Goal: Information Seeking & Learning: Learn about a topic

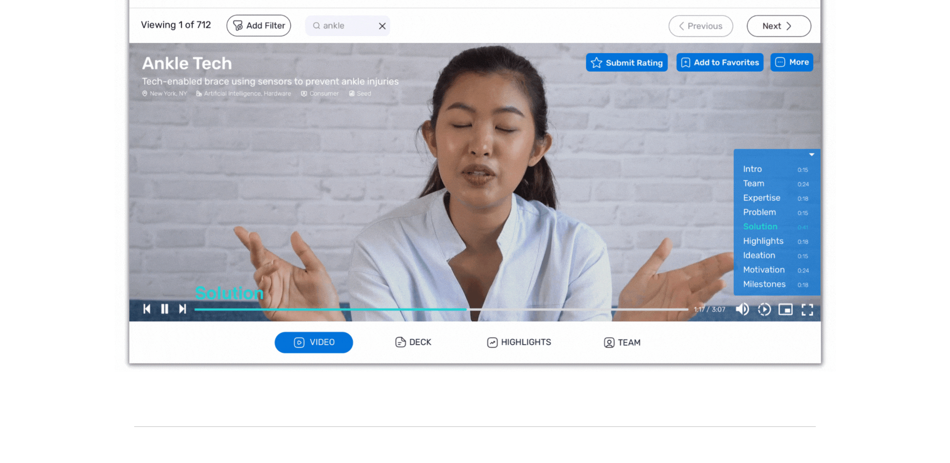
scroll to position [300, 0]
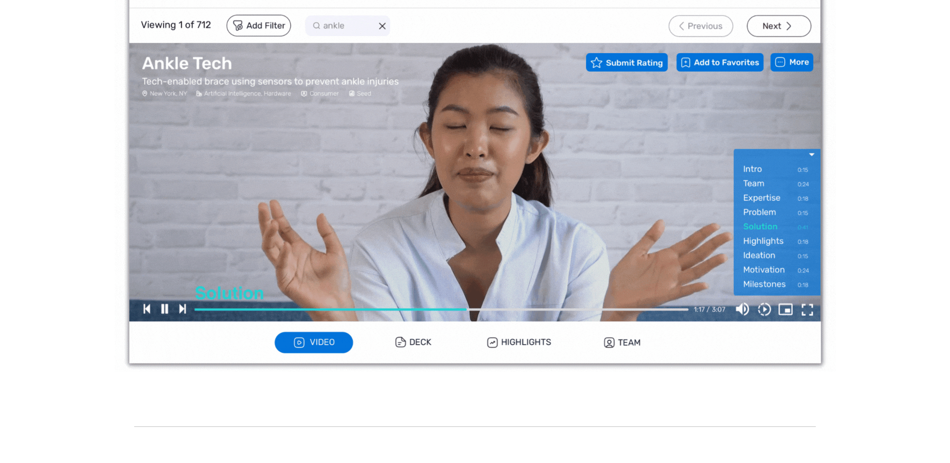
click at [162, 308] on img at bounding box center [475, 169] width 721 height 406
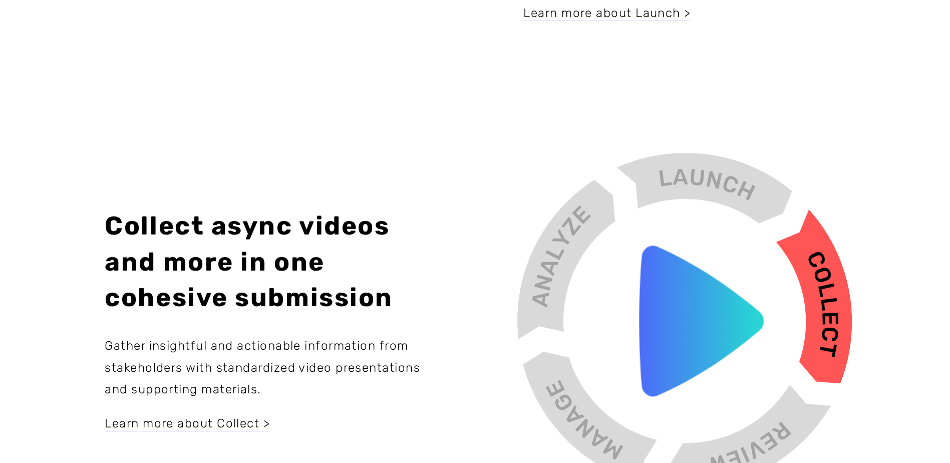
scroll to position [1602, 0]
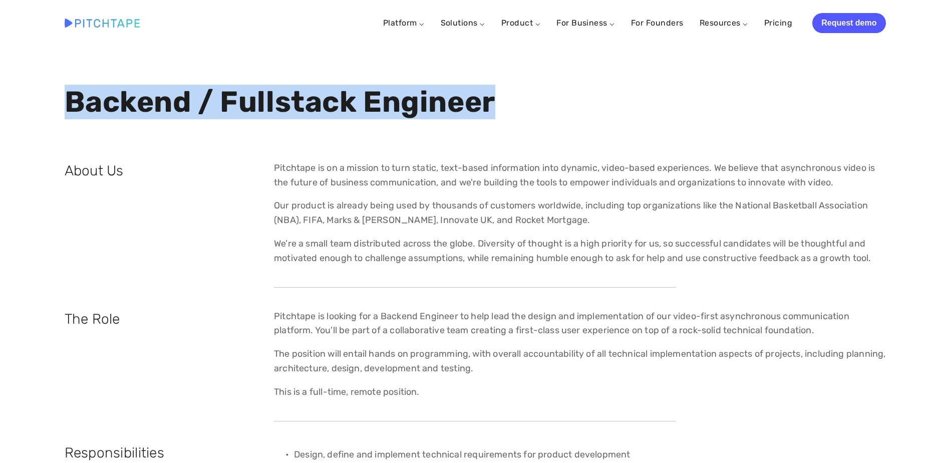
drag, startPoint x: 522, startPoint y: 102, endPoint x: -2, endPoint y: 118, distance: 524.5
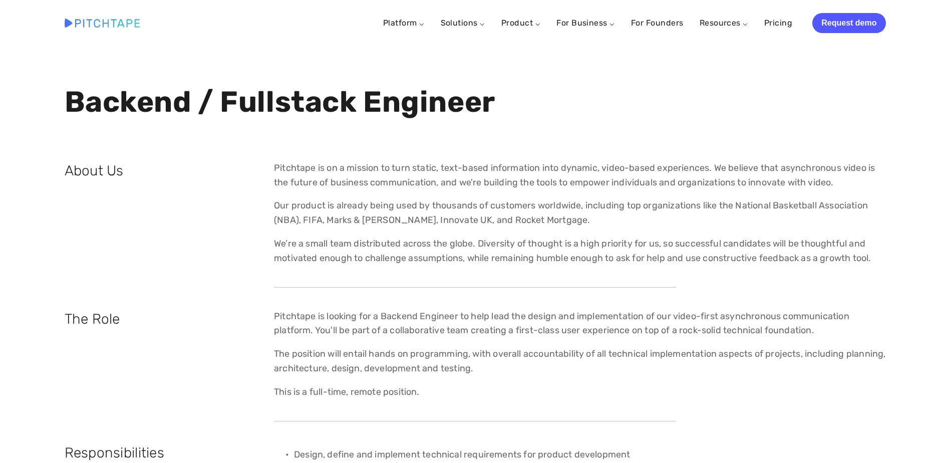
click at [370, 201] on p "Our product is already being used by thousands of customers worldwide, includin…" at bounding box center [580, 212] width 612 height 29
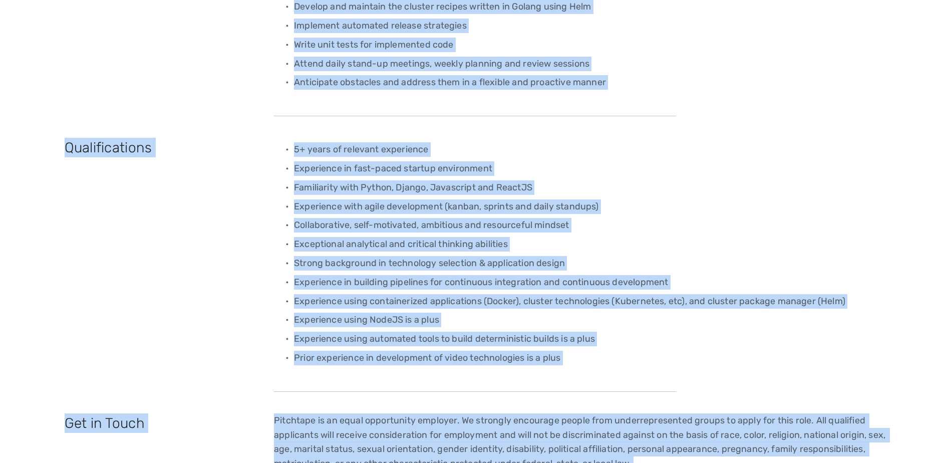
scroll to position [776, 0]
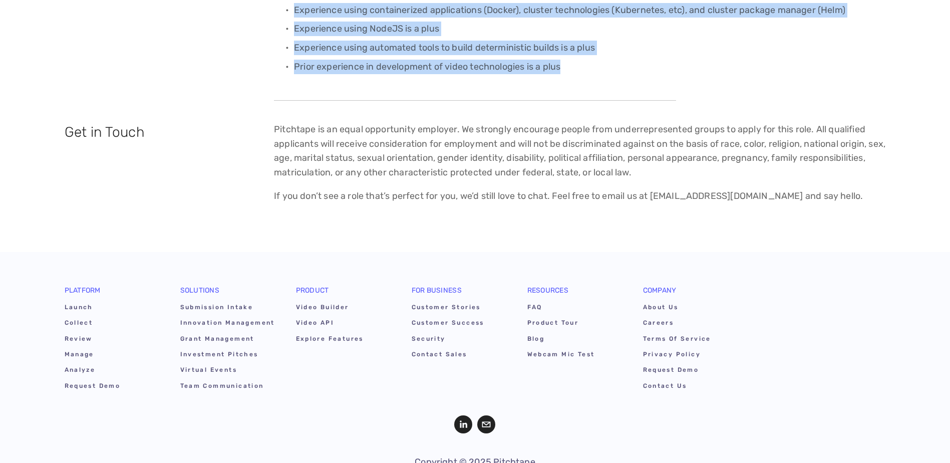
drag, startPoint x: 62, startPoint y: 166, endPoint x: 772, endPoint y: 94, distance: 713.2
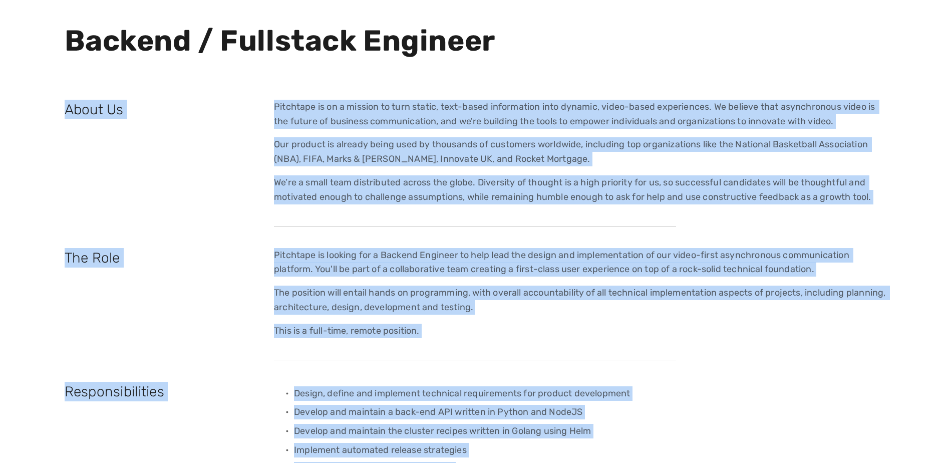
scroll to position [0, 0]
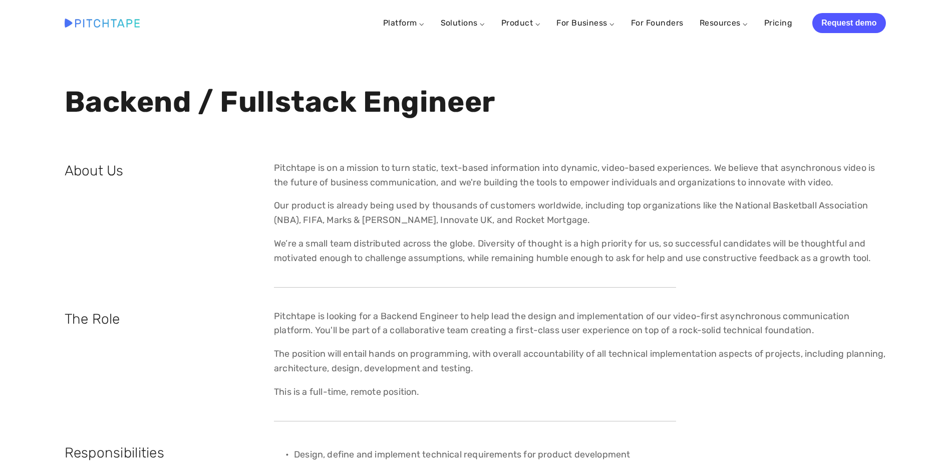
drag, startPoint x: 95, startPoint y: 151, endPoint x: 82, endPoint y: 132, distance: 23.1
click at [96, 150] on div "Backend / Fullstack Engineer" at bounding box center [475, 119] width 838 height 66
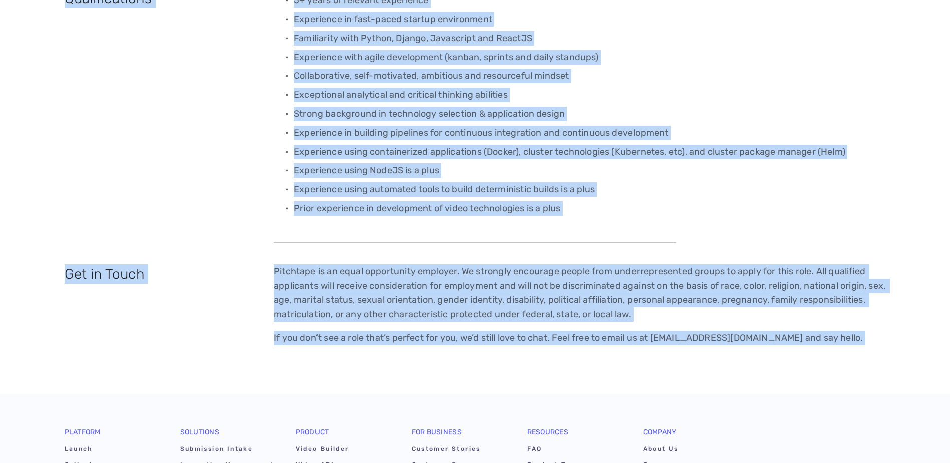
scroll to position [816, 0]
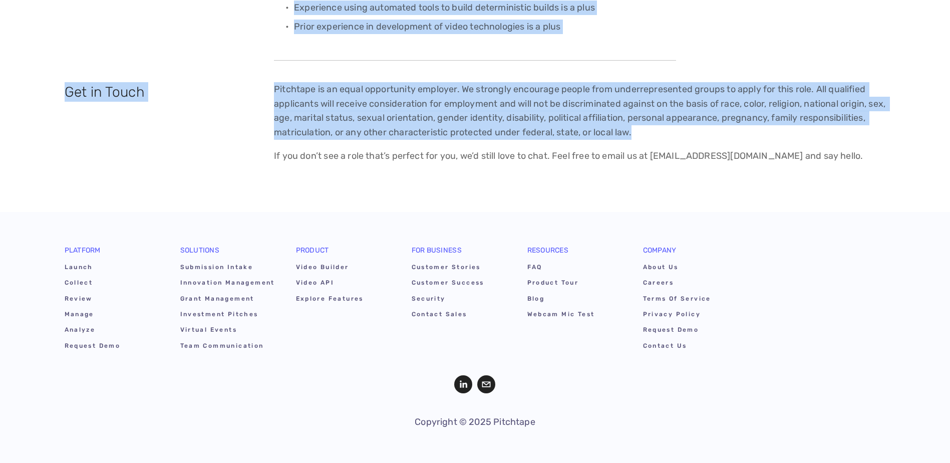
drag, startPoint x: 54, startPoint y: 157, endPoint x: 730, endPoint y: 134, distance: 676.9
copy div "Lorem Ip Dolorsita co ad e seddoei te inci utlabo, etdo-magna aliquaenima mini …"
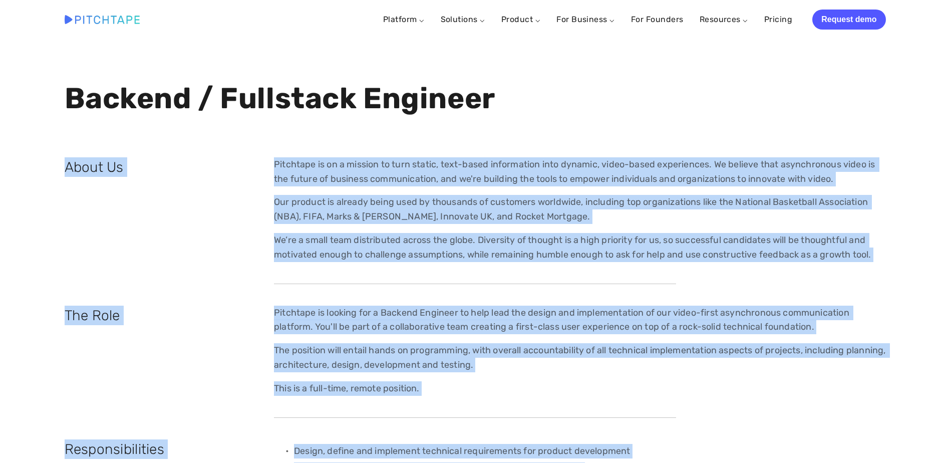
scroll to position [0, 0]
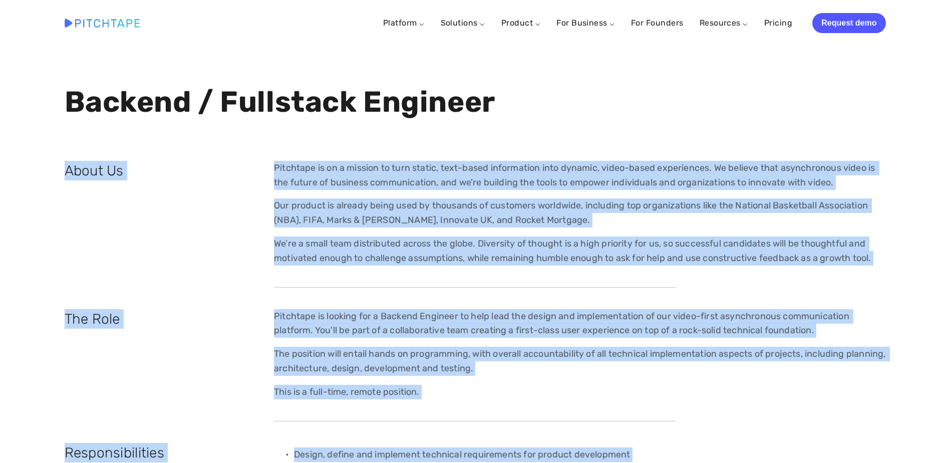
click at [410, 190] on div "Pitchtape is on a mission to turn static, text-based information into dynamic, …" at bounding box center [580, 213] width 612 height 105
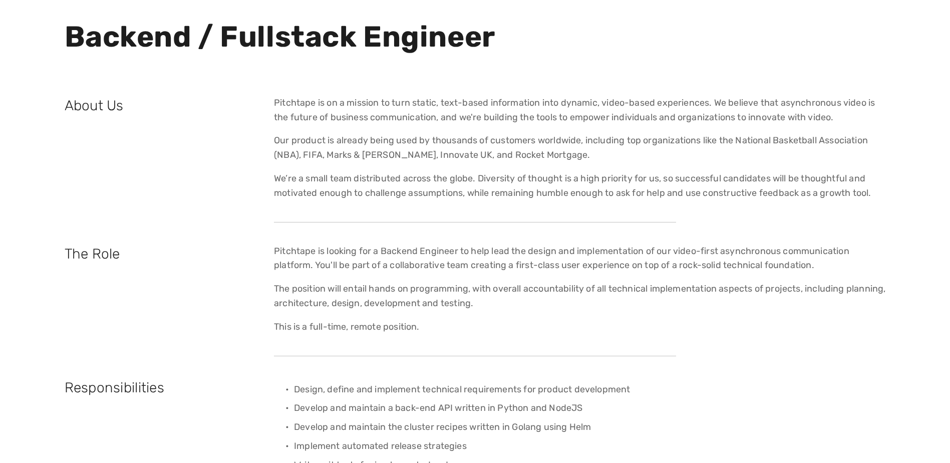
scroll to position [50, 0]
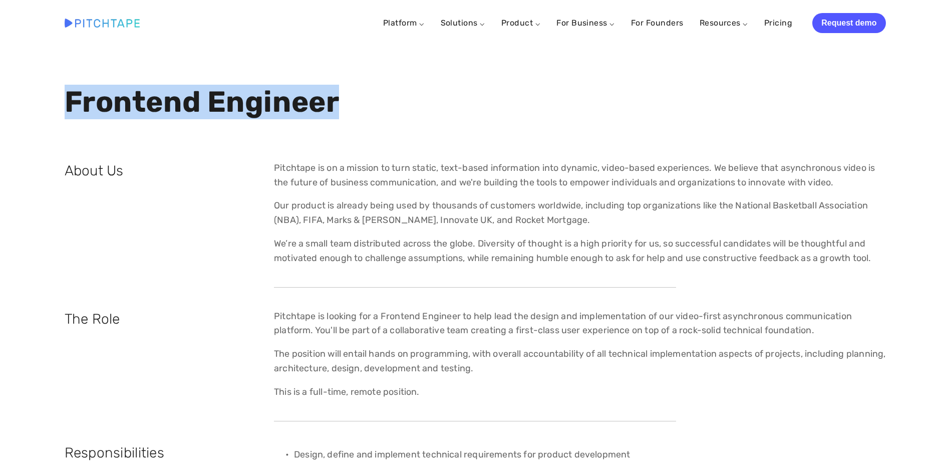
drag, startPoint x: 349, startPoint y: 96, endPoint x: -2, endPoint y: 110, distance: 351.3
copy strong "Frontend Engineer"
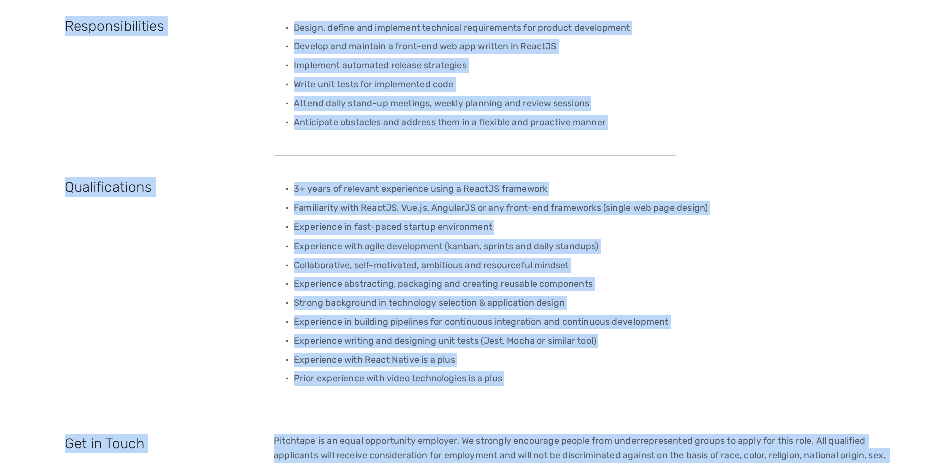
scroll to position [657, 0]
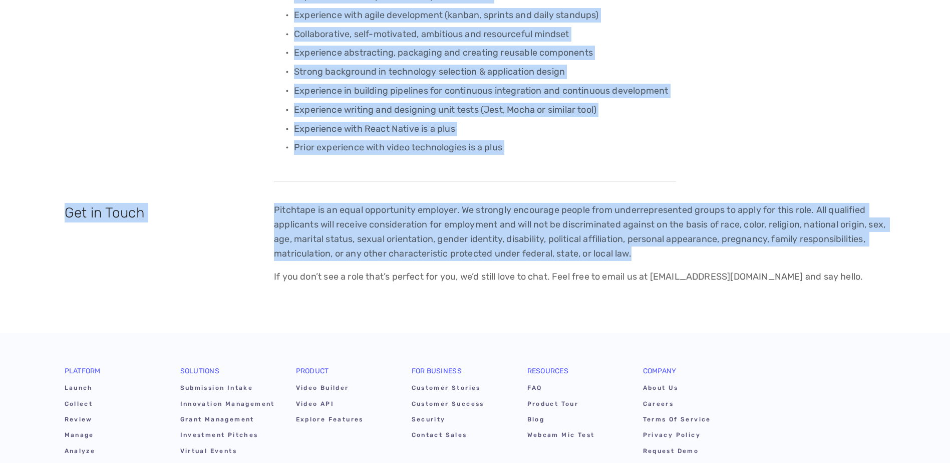
drag, startPoint x: 65, startPoint y: 157, endPoint x: 771, endPoint y: 252, distance: 712.4
copy div "About Us Pitchtape is on a mission to turn static, text-based information into …"
click at [450, 146] on p "Prior experience with video technologies is a plus" at bounding box center [590, 147] width 592 height 15
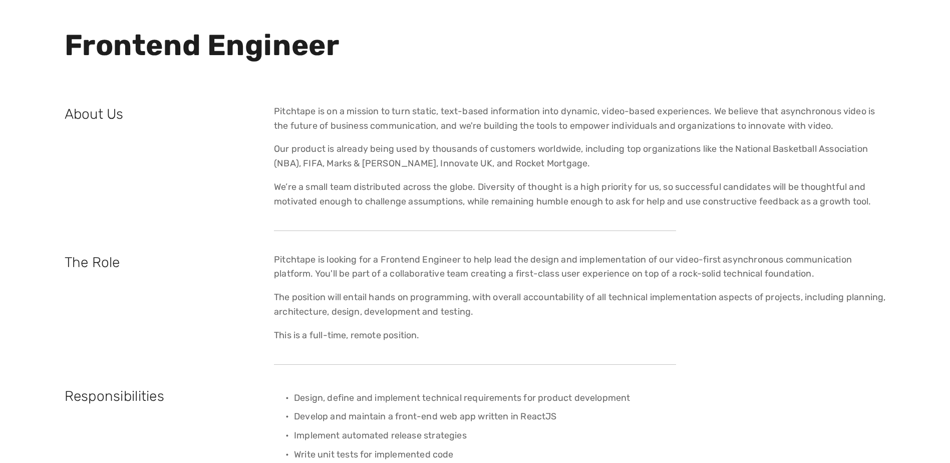
scroll to position [0, 0]
